Goal: Task Accomplishment & Management: Use online tool/utility

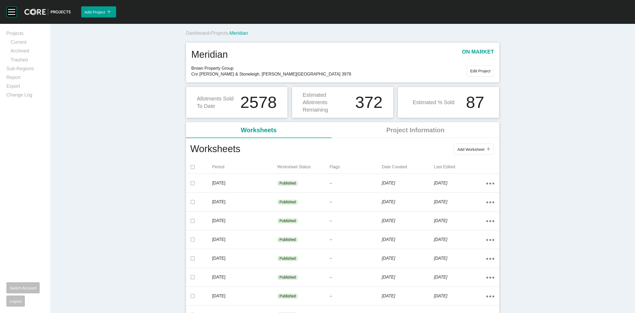
click at [221, 35] on span "Projects" at bounding box center [219, 32] width 17 height 5
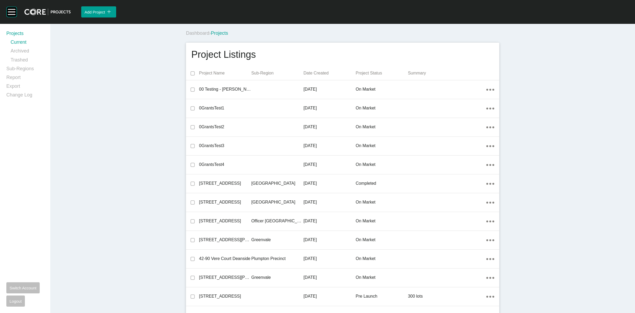
scroll to position [9907, 0]
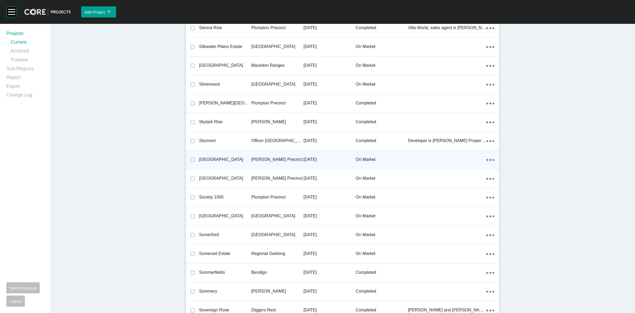
click at [272, 157] on p "Clyde Precinct" at bounding box center [277, 159] width 52 height 6
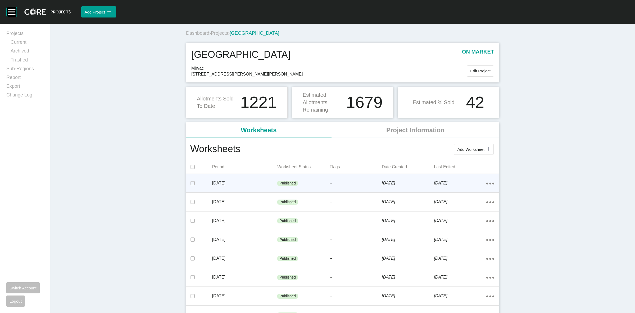
click at [261, 182] on p "[DATE]" at bounding box center [244, 183] width 65 height 6
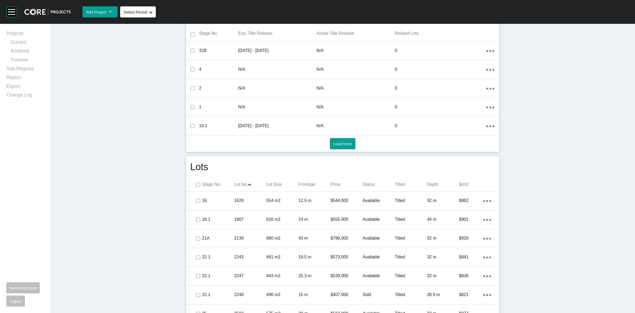
scroll to position [298, 0]
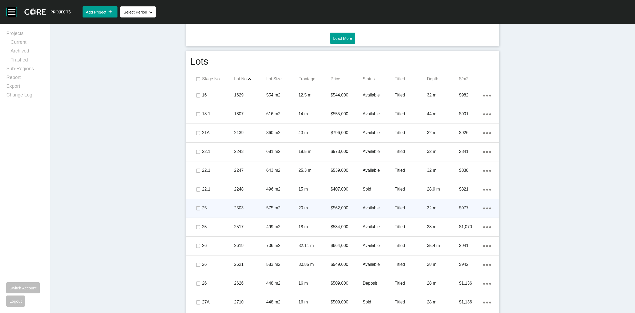
click at [305, 204] on div "20 m" at bounding box center [315, 208] width 32 height 16
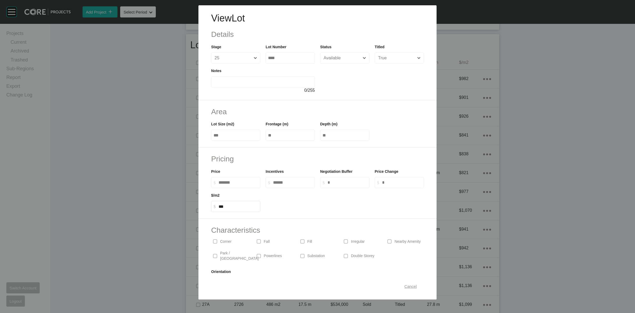
click at [404, 286] on span "Cancel" at bounding box center [410, 286] width 12 height 4
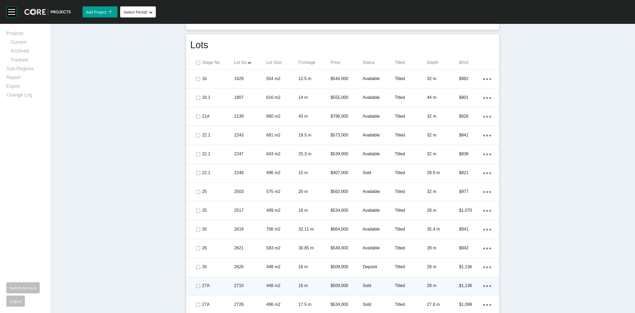
click at [326, 279] on div "16 m" at bounding box center [315, 285] width 32 height 16
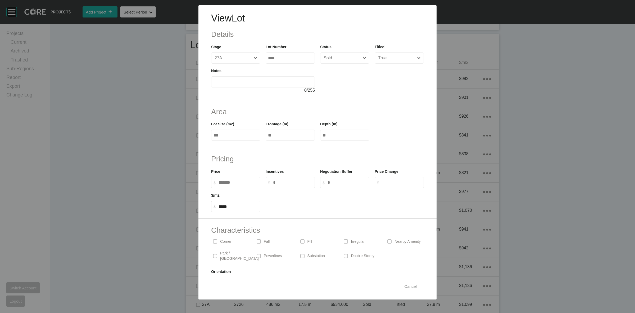
click at [406, 288] on span "Cancel" at bounding box center [410, 286] width 12 height 4
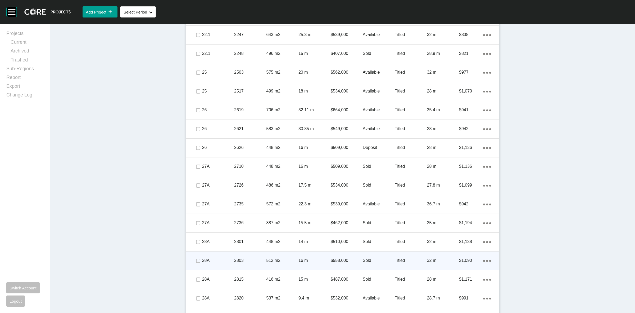
scroll to position [430, 0]
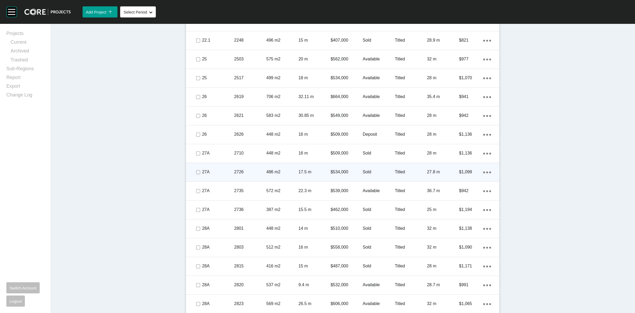
click at [269, 168] on div "486 m2" at bounding box center [283, 172] width 32 height 16
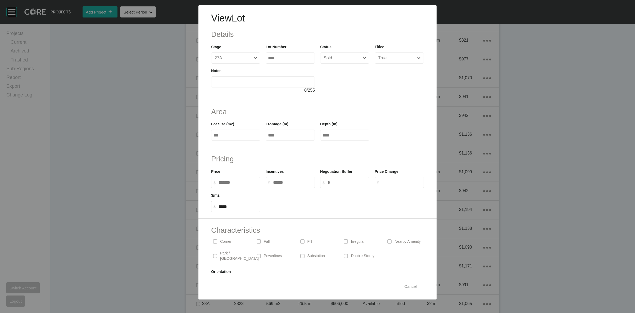
click at [404, 285] on span "Cancel" at bounding box center [410, 286] width 12 height 4
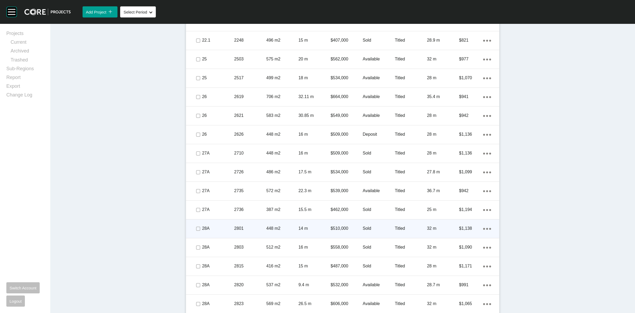
click at [289, 227] on p "448 m2" at bounding box center [283, 228] width 32 height 6
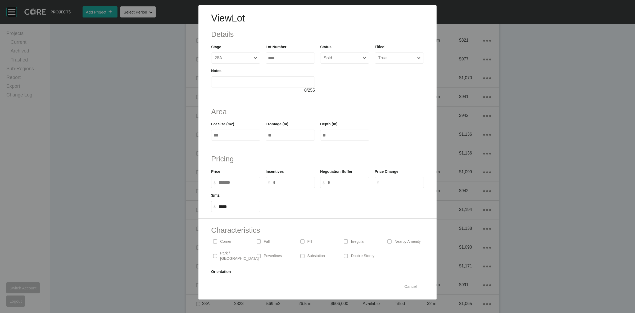
click at [405, 288] on span "Cancel" at bounding box center [410, 286] width 12 height 4
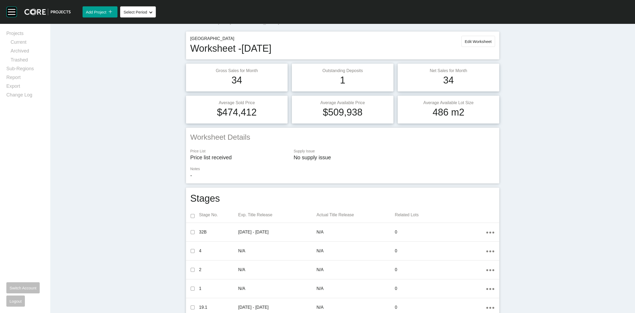
scroll to position [0, 0]
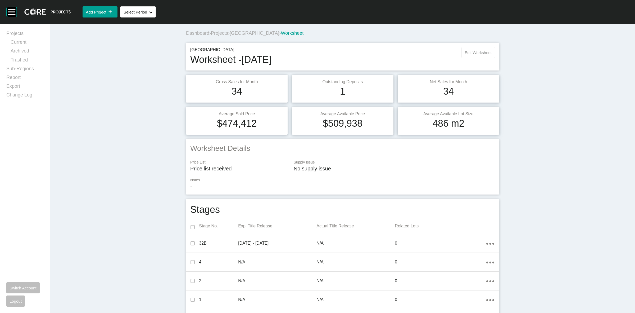
click at [475, 49] on button "Edit Worksheet" at bounding box center [479, 52] width 34 height 11
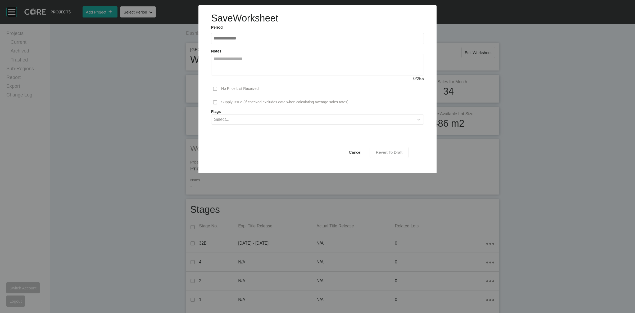
click at [391, 152] on span "Revert To Draft" at bounding box center [389, 152] width 27 height 4
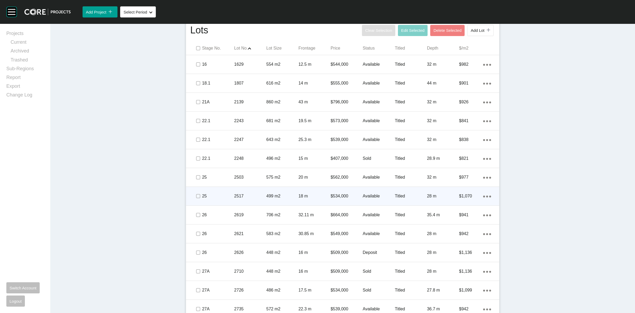
scroll to position [331, 0]
